Goal: Task Accomplishment & Management: Use online tool/utility

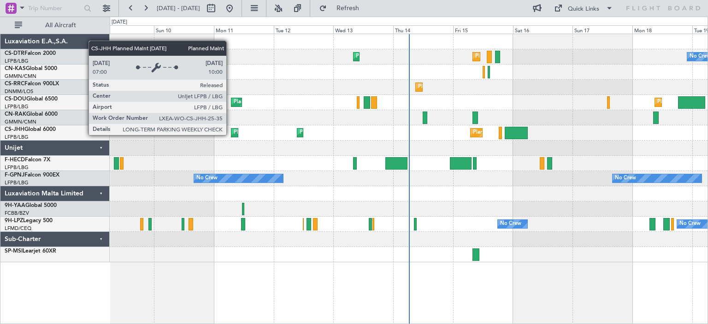
click at [231, 135] on div "Planned Maint [GEOGRAPHIC_DATA] ([GEOGRAPHIC_DATA])" at bounding box center [235, 132] width 8 height 9
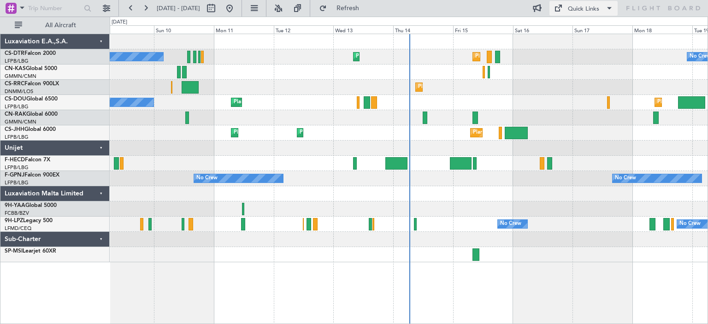
click at [599, 10] on button "Quick Links" at bounding box center [583, 8] width 68 height 15
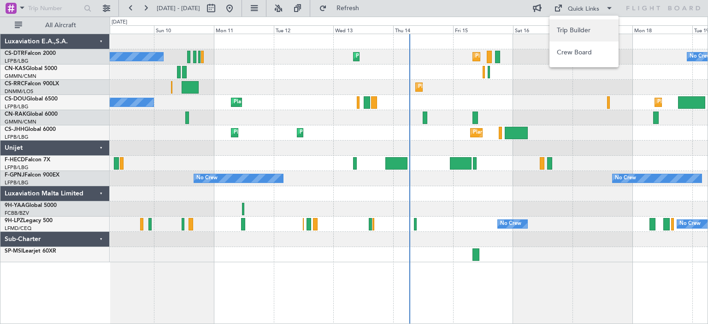
click at [583, 29] on button "Trip Builder" at bounding box center [583, 30] width 69 height 22
click at [440, 86] on div "No Crew Planned Maint [GEOGRAPHIC_DATA] ([GEOGRAPHIC_DATA]) Planned Maint Sofia…" at bounding box center [409, 148] width 598 height 228
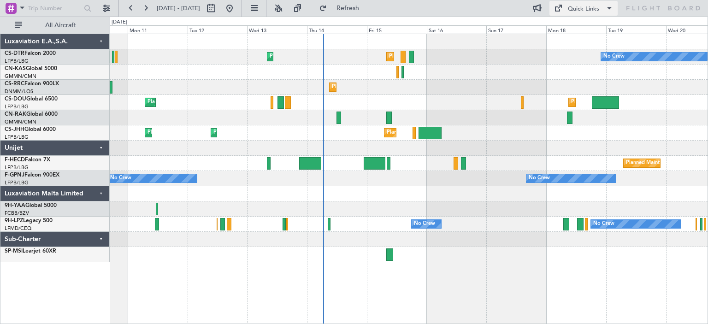
click at [604, 8] on span at bounding box center [609, 8] width 11 height 11
drag, startPoint x: 493, startPoint y: 82, endPoint x: 473, endPoint y: 71, distance: 22.7
click at [493, 82] on div at bounding box center [354, 162] width 708 height 324
click at [583, 7] on div "Quick Links" at bounding box center [583, 9] width 31 height 9
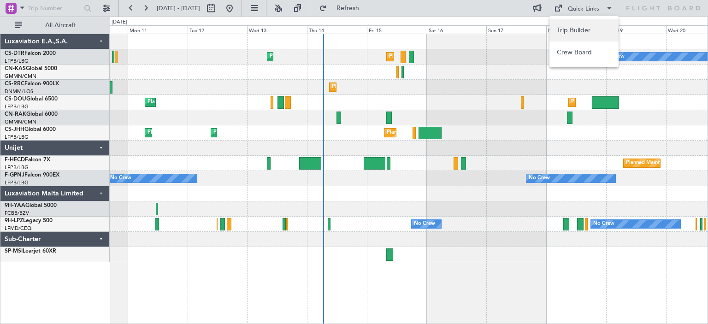
click at [579, 27] on button "Trip Builder" at bounding box center [583, 30] width 69 height 22
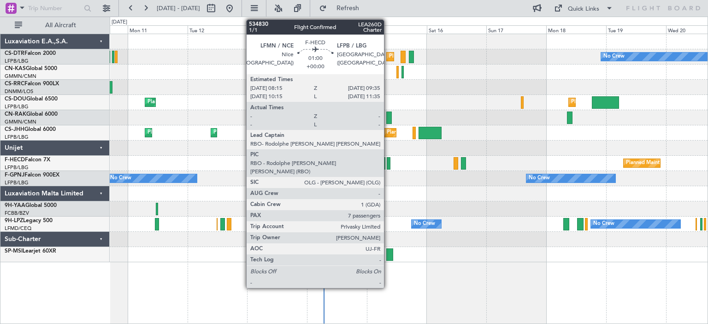
click at [388, 166] on div at bounding box center [389, 163] width 4 height 12
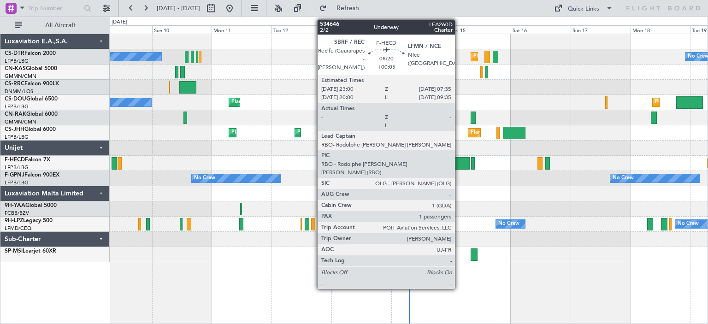
click at [459, 165] on div at bounding box center [459, 163] width 22 height 12
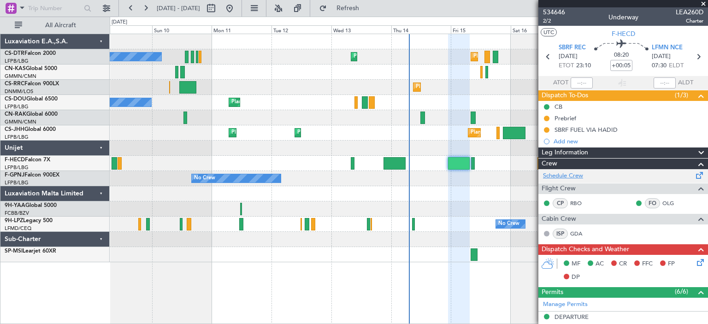
click at [564, 177] on link "Schedule Crew" at bounding box center [563, 175] width 40 height 9
click at [705, 0] on span at bounding box center [703, 4] width 9 height 8
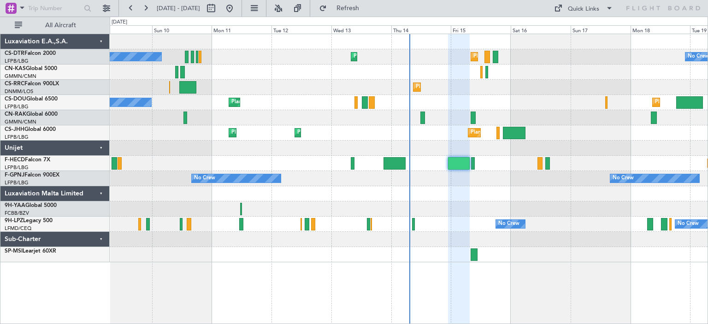
type input "0"
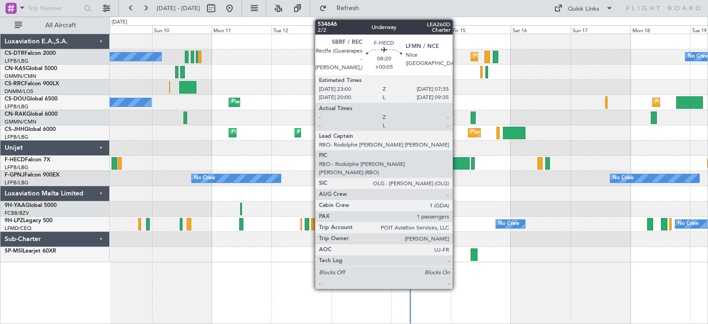
click at [457, 167] on div at bounding box center [459, 163] width 22 height 12
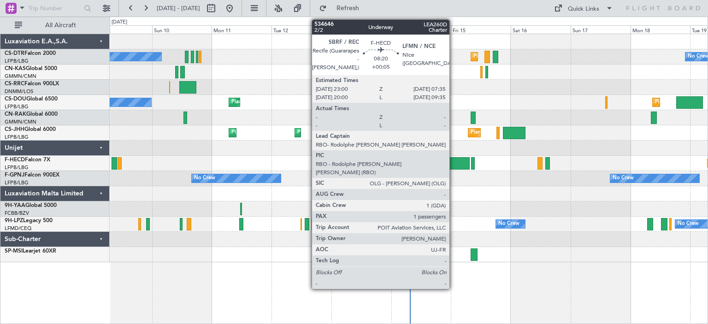
click at [454, 165] on div at bounding box center [459, 163] width 22 height 12
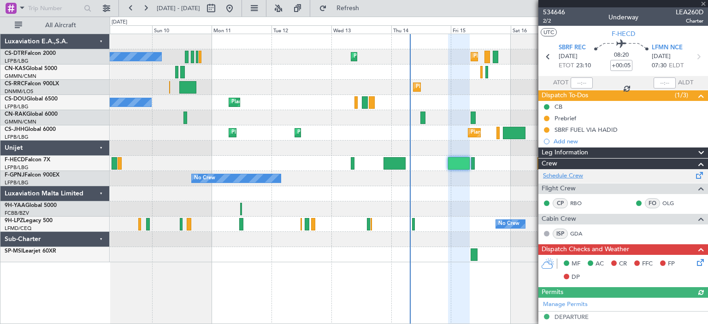
click at [578, 179] on link "Schedule Crew" at bounding box center [563, 175] width 40 height 9
click at [559, 177] on link "Schedule Crew" at bounding box center [563, 175] width 40 height 9
